Goal: Register for event/course

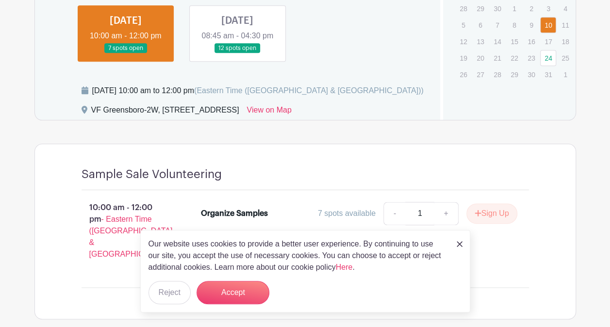
scroll to position [561, 0]
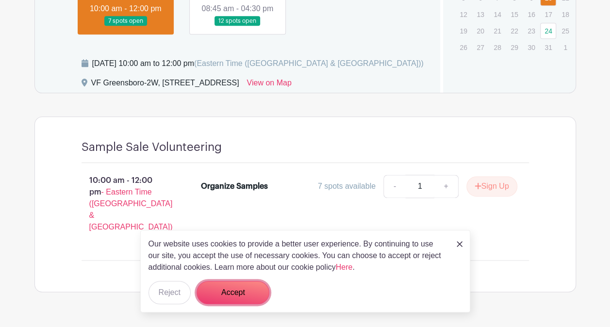
click at [223, 290] on button "Accept" at bounding box center [233, 292] width 73 height 23
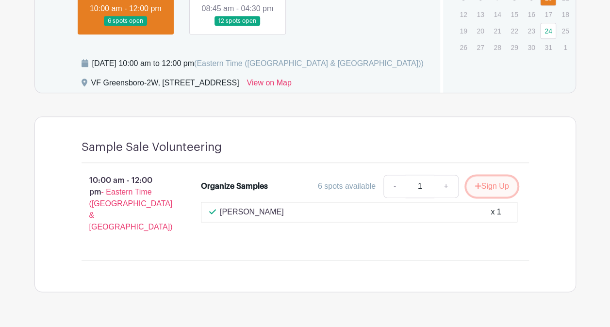
click at [490, 186] on button "Sign Up" at bounding box center [492, 186] width 51 height 20
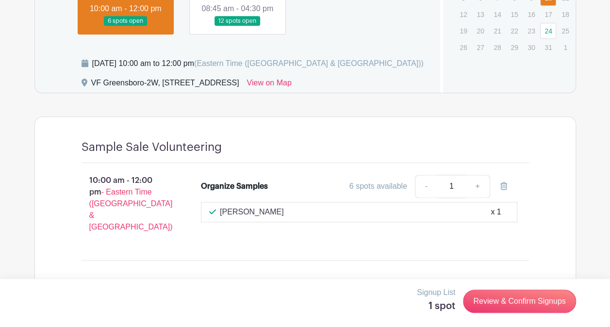
scroll to position [566, 0]
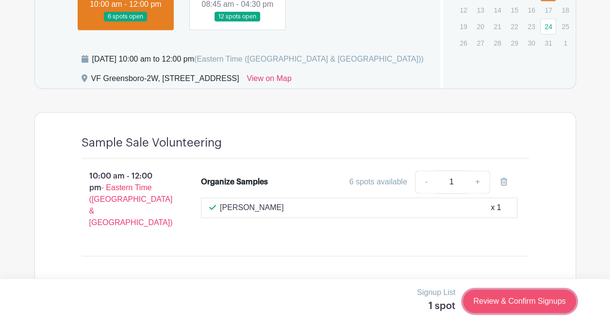
click at [494, 303] on link "Review & Confirm Signups" at bounding box center [519, 301] width 113 height 23
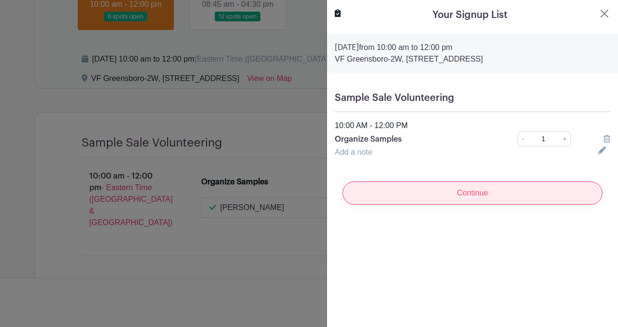
click at [476, 191] on input "Continue" at bounding box center [472, 193] width 260 height 23
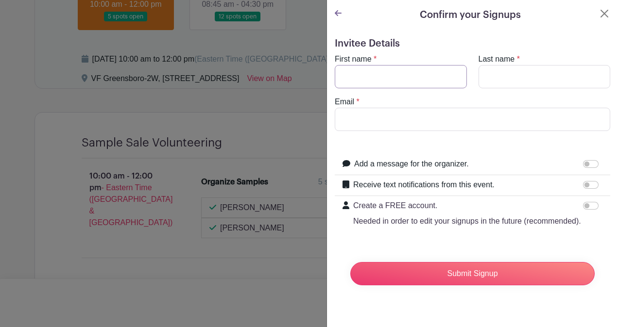
click at [382, 75] on input "First name" at bounding box center [401, 76] width 132 height 23
type input "[PERSON_NAME]"
click at [398, 120] on input "Email" at bounding box center [472, 119] width 275 height 23
type input "[PERSON_NAME][EMAIL_ADDRESS][DOMAIN_NAME]"
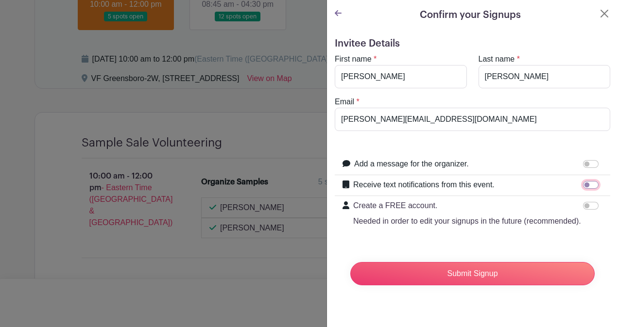
click at [587, 187] on input "Receive text notifications from this event." at bounding box center [591, 185] width 16 height 8
checkbox input "true"
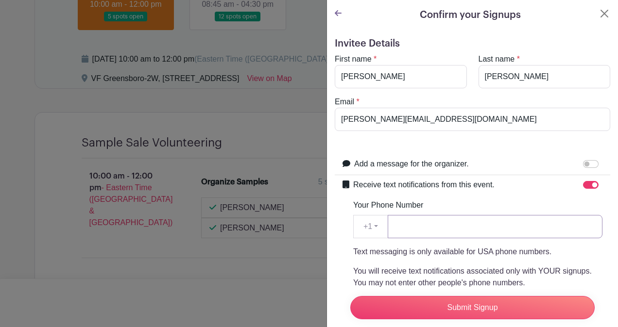
drag, startPoint x: 403, startPoint y: 224, endPoint x: 413, endPoint y: 223, distance: 9.8
click at [404, 224] on input "Your Phone Number" at bounding box center [494, 226] width 215 height 23
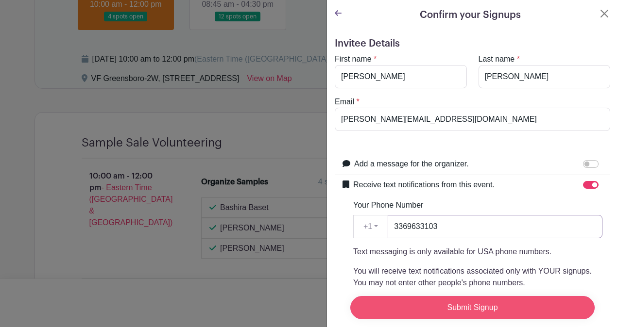
type input "3369633103"
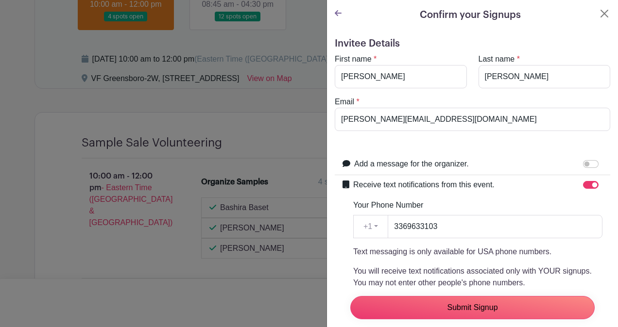
click at [436, 303] on input "Submit Signup" at bounding box center [472, 307] width 244 height 23
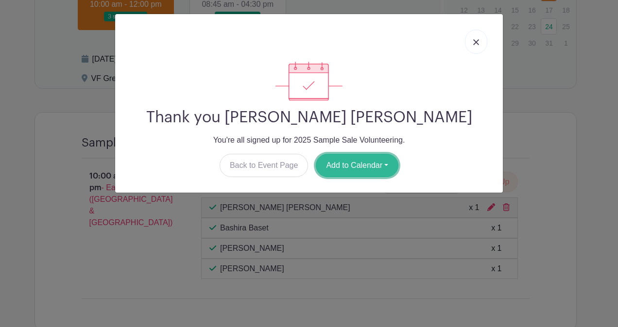
click at [351, 166] on button "Add to Calendar" at bounding box center [357, 165] width 83 height 23
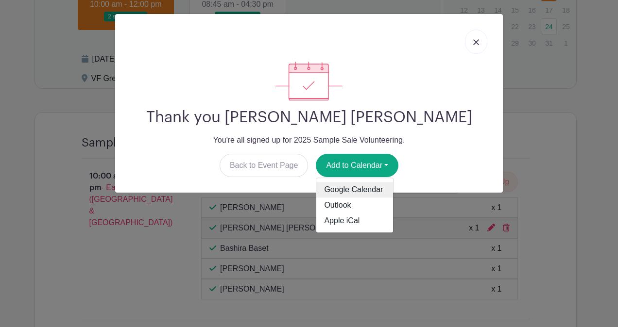
click at [342, 186] on link "Google Calendar" at bounding box center [354, 191] width 77 height 16
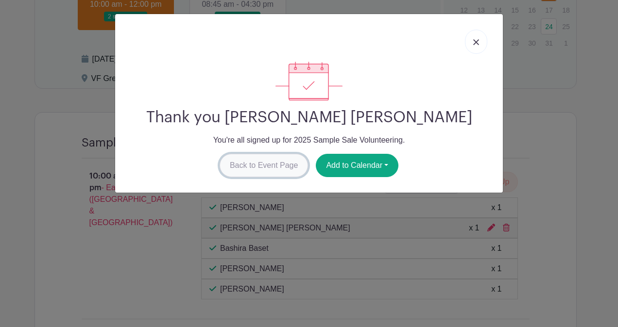
click at [245, 165] on link "Back to Event Page" at bounding box center [263, 165] width 89 height 23
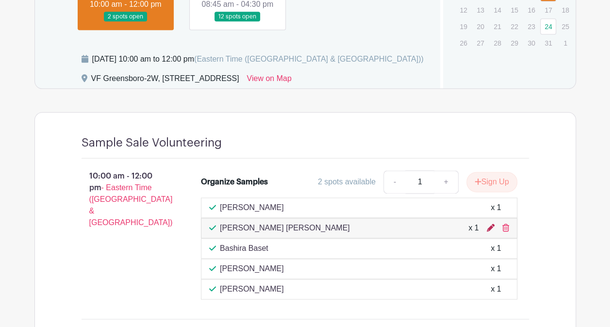
click at [493, 224] on icon at bounding box center [491, 228] width 8 height 8
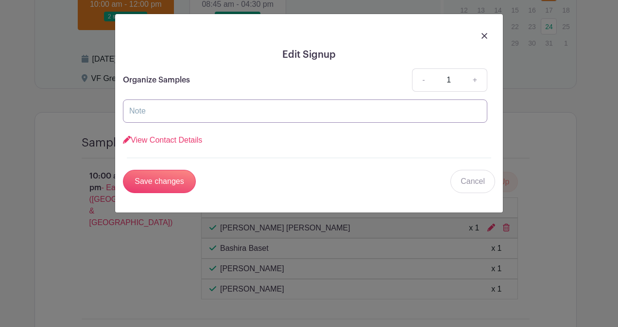
click at [206, 108] on input "text" at bounding box center [305, 111] width 364 height 23
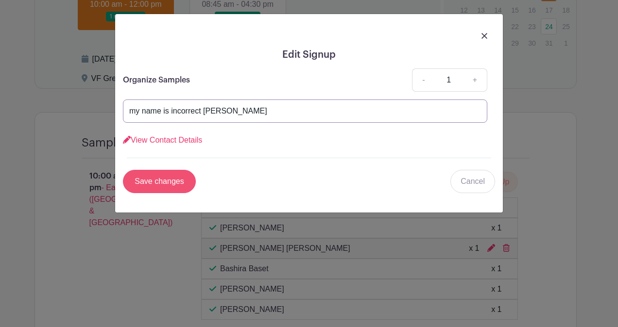
type input "my name is incorrect [PERSON_NAME]"
click at [161, 183] on input "Save changes" at bounding box center [159, 181] width 73 height 23
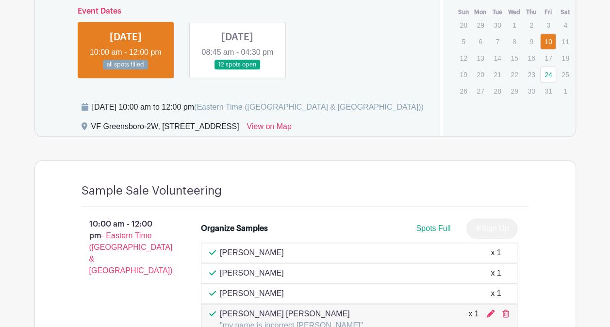
scroll to position [452, 0]
